Goal: Task Accomplishment & Management: Manage account settings

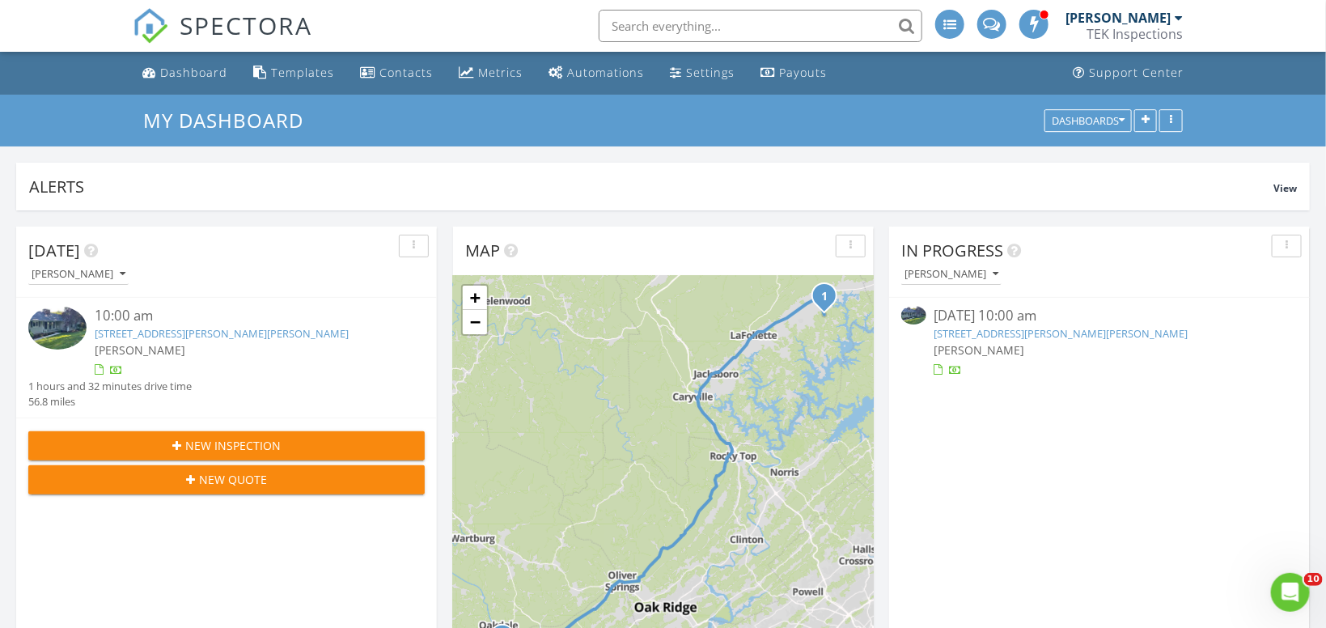
click at [1010, 337] on link "813 Stiner Ln, LaFollette, TN 37766" at bounding box center [1062, 333] width 254 height 15
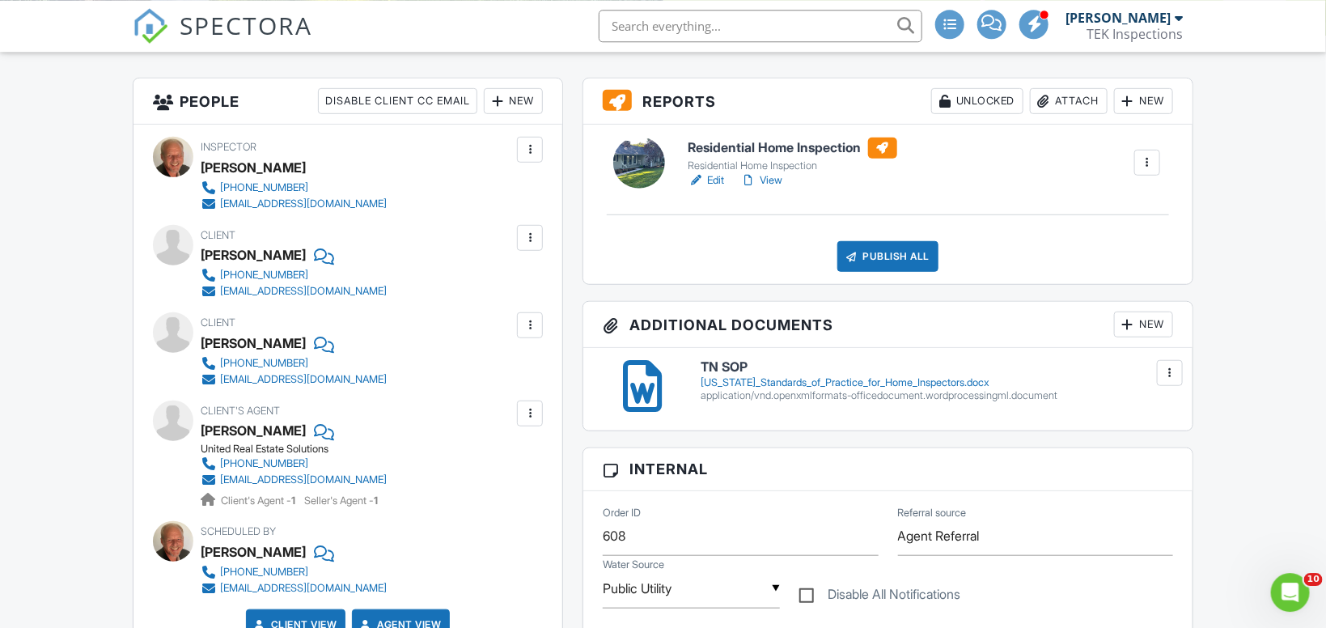
scroll to position [403, 0]
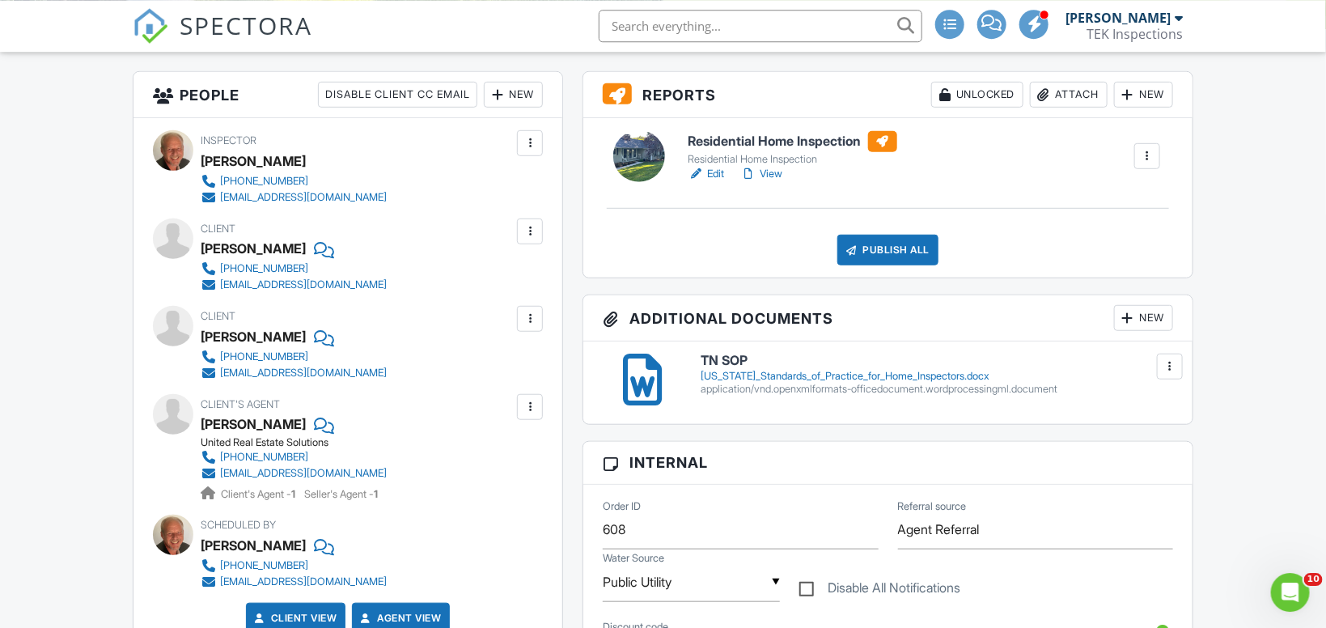
click at [1145, 317] on div "New" at bounding box center [1143, 318] width 59 height 26
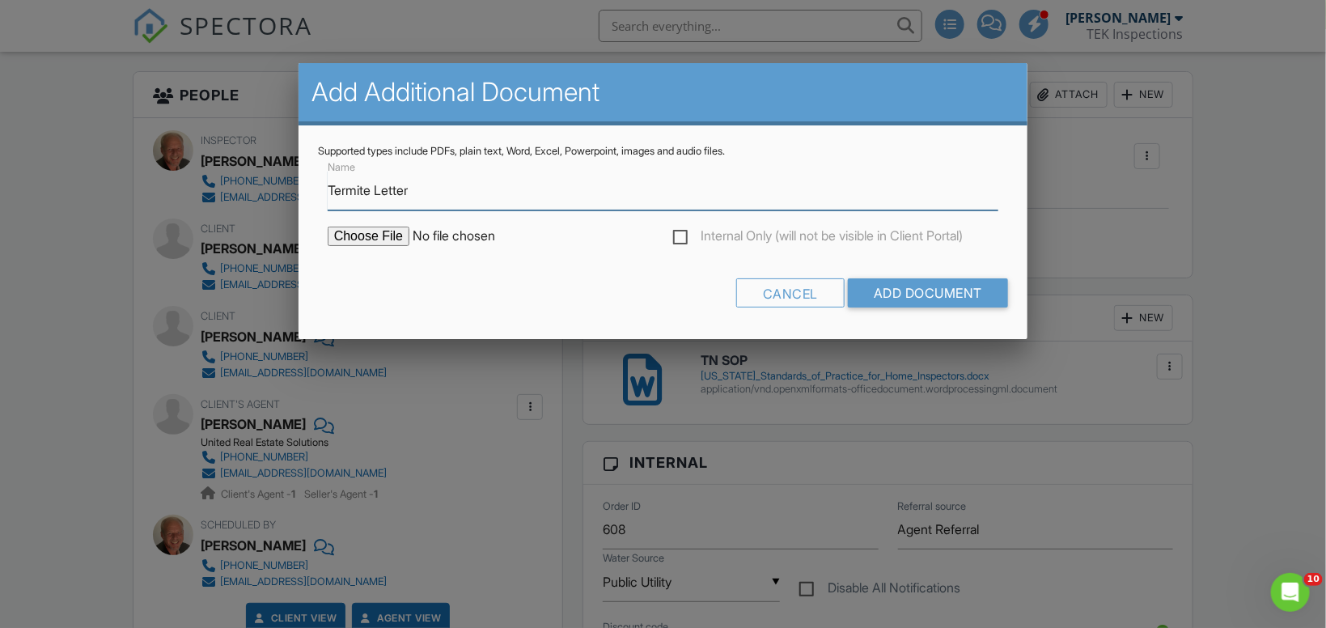
type input "Termite Letter"
click at [363, 244] on input "file" at bounding box center [465, 236] width 275 height 19
type input "C:\fakepath\813 Stiner Ln 37766.pdf"
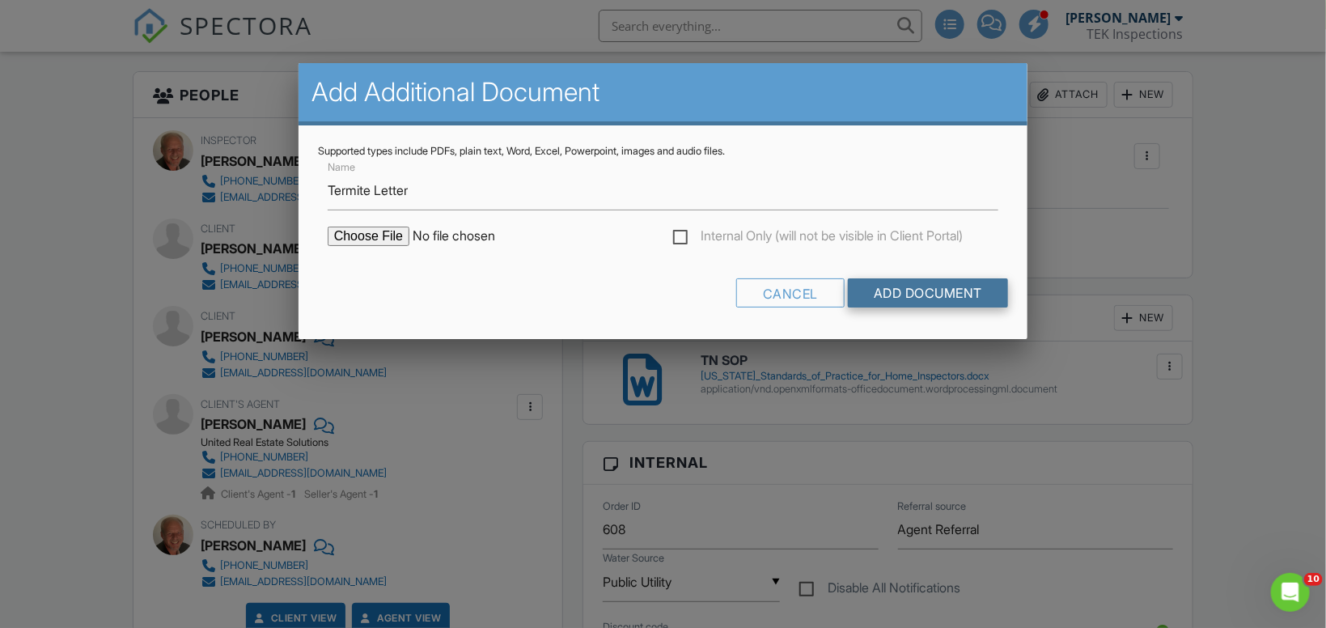
click at [896, 291] on input "Add Document" at bounding box center [928, 292] width 160 height 29
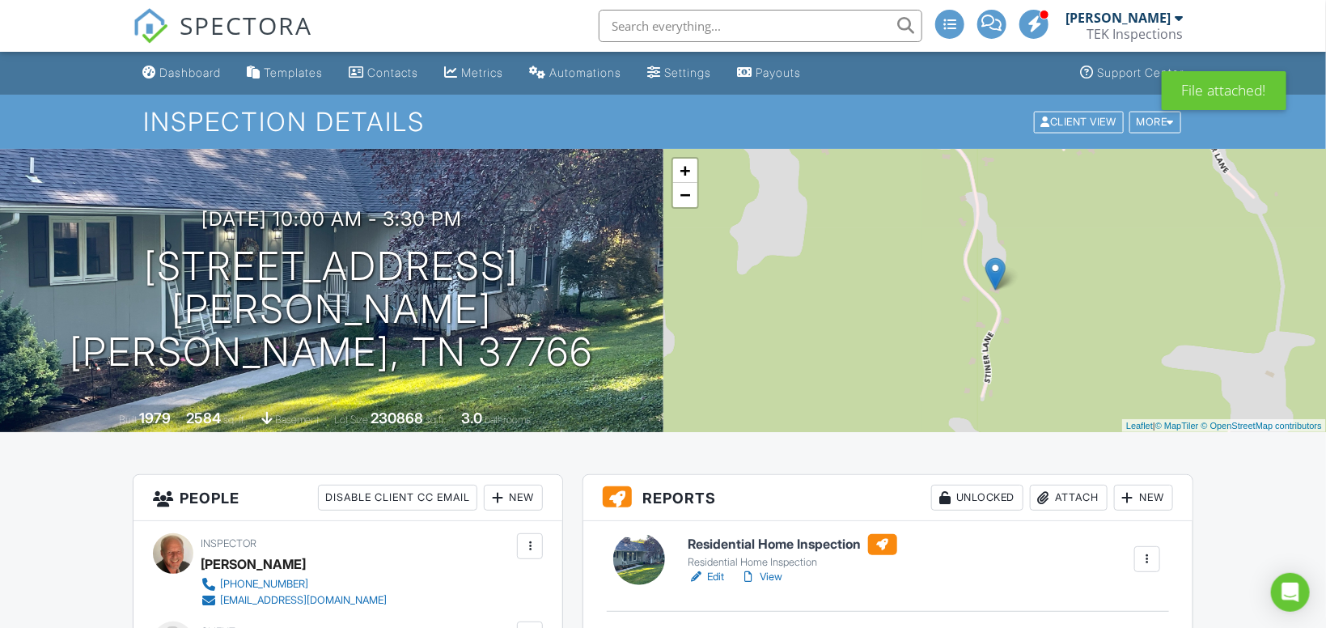
click at [773, 576] on link "View" at bounding box center [762, 577] width 42 height 16
click at [196, 80] on link "Dashboard" at bounding box center [181, 73] width 91 height 30
